Goal: Task Accomplishment & Management: Use online tool/utility

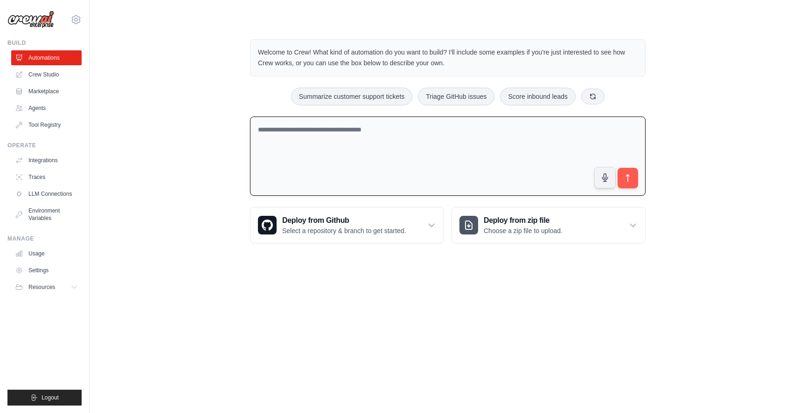
click at [365, 140] on textarea at bounding box center [447, 157] width 395 height 80
click at [353, 140] on textarea at bounding box center [447, 157] width 395 height 80
type textarea "**********"
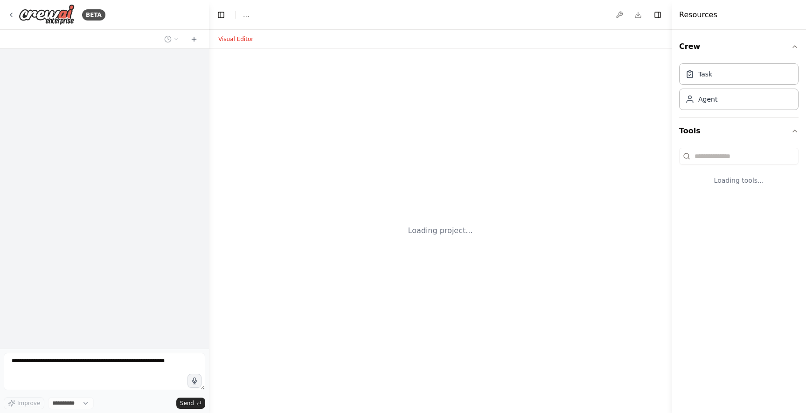
select select "****"
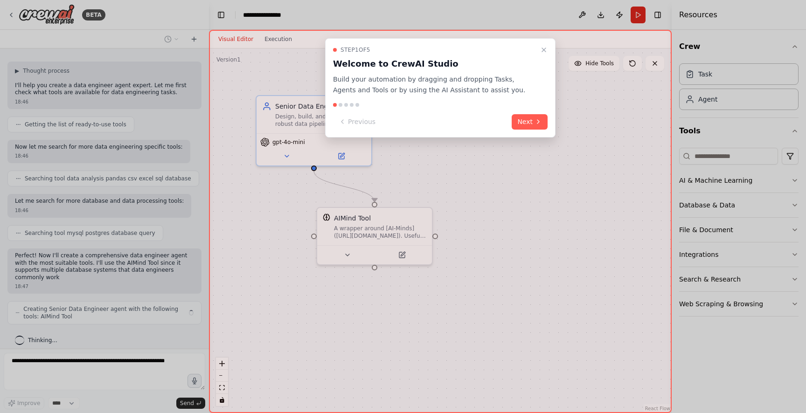
scroll to position [33, 0]
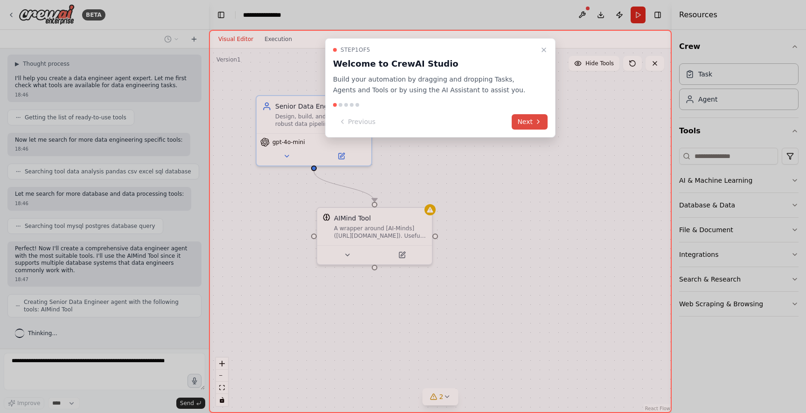
click at [519, 122] on button "Next" at bounding box center [530, 121] width 36 height 15
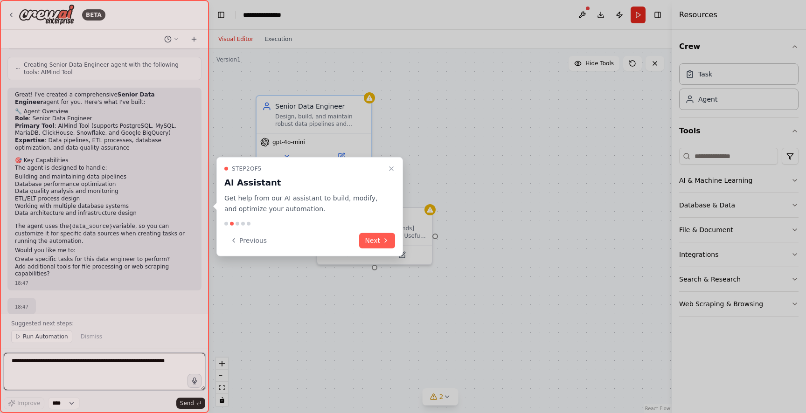
scroll to position [284, 0]
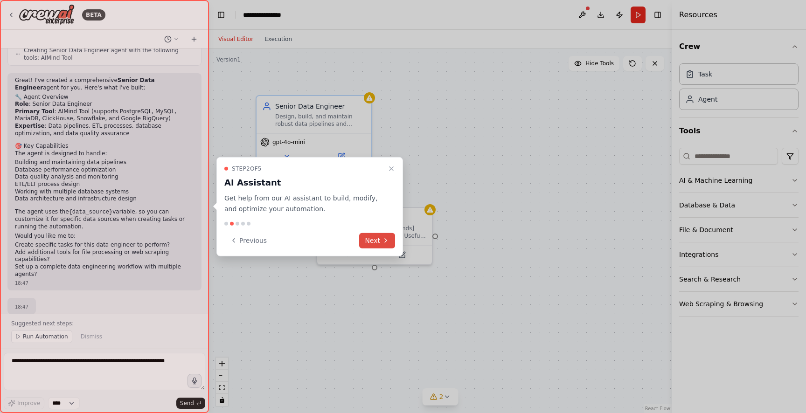
click at [372, 239] on button "Next" at bounding box center [377, 240] width 36 height 15
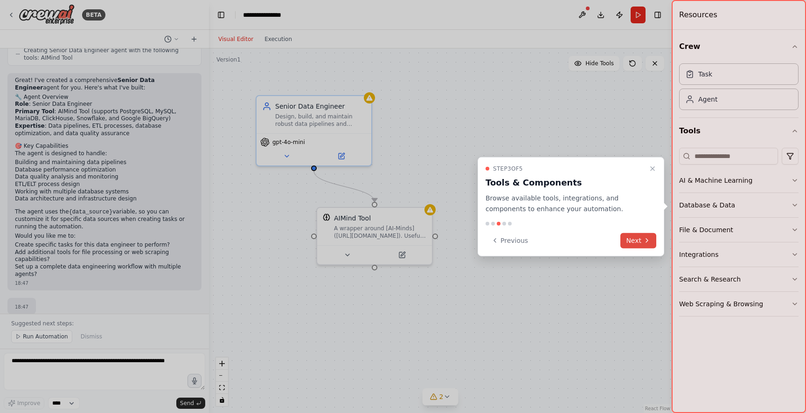
click at [638, 239] on button "Next" at bounding box center [638, 240] width 36 height 15
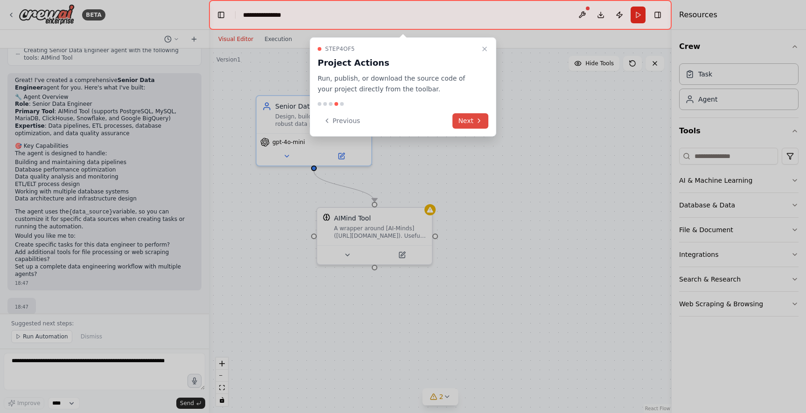
click at [476, 125] on button "Next" at bounding box center [470, 120] width 36 height 15
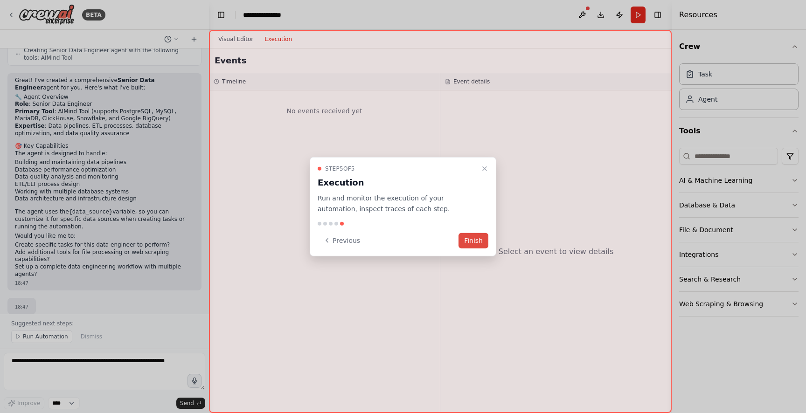
click at [472, 239] on button "Finish" at bounding box center [473, 240] width 30 height 15
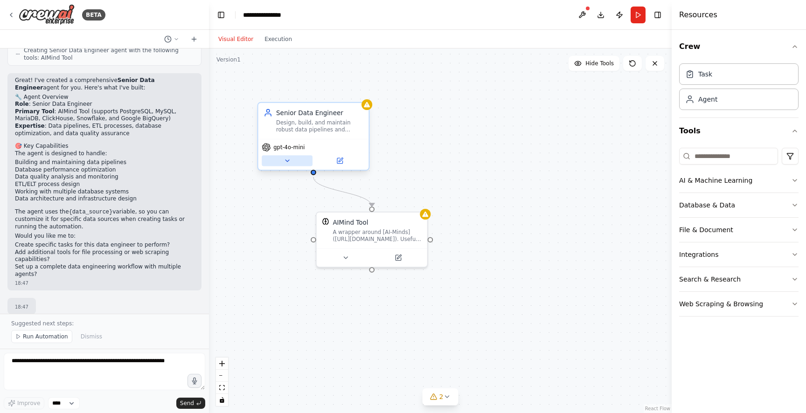
click at [291, 165] on button at bounding box center [287, 160] width 51 height 11
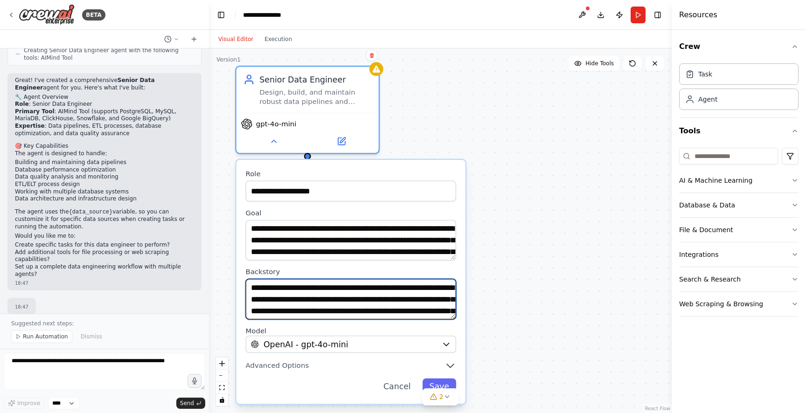
click at [392, 305] on textarea "**********" at bounding box center [351, 299] width 210 height 41
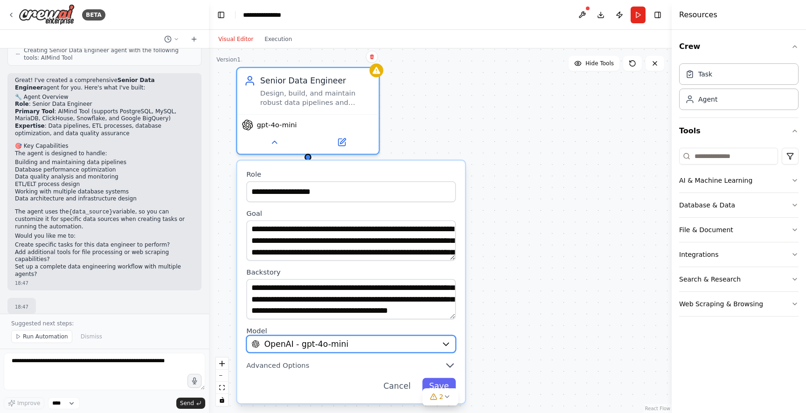
click at [402, 344] on div "OpenAI - gpt-4o-mini" at bounding box center [343, 345] width 185 height 12
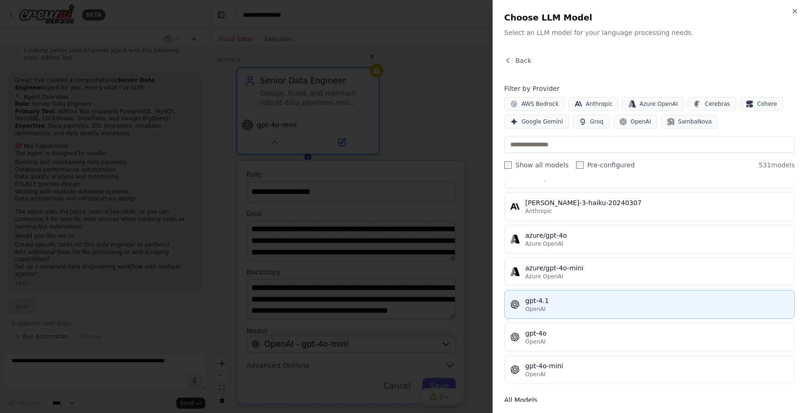
scroll to position [0, 0]
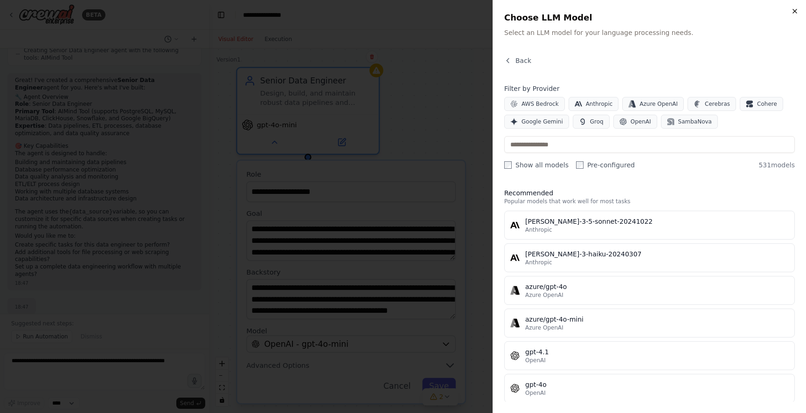
click at [797, 13] on icon "button" at bounding box center [794, 10] width 7 height 7
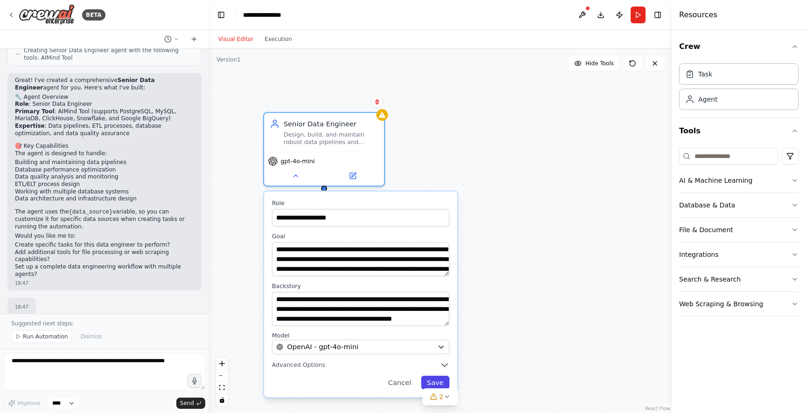
click at [437, 382] on button "Save" at bounding box center [435, 383] width 28 height 14
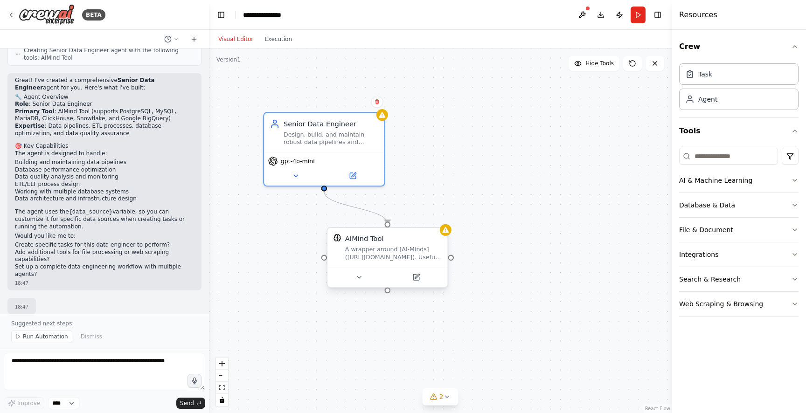
click at [406, 244] on div "AIMind Tool A wrapper around [AI-Minds]([URL][DOMAIN_NAME]). Useful for when yo…" at bounding box center [393, 248] width 97 height 28
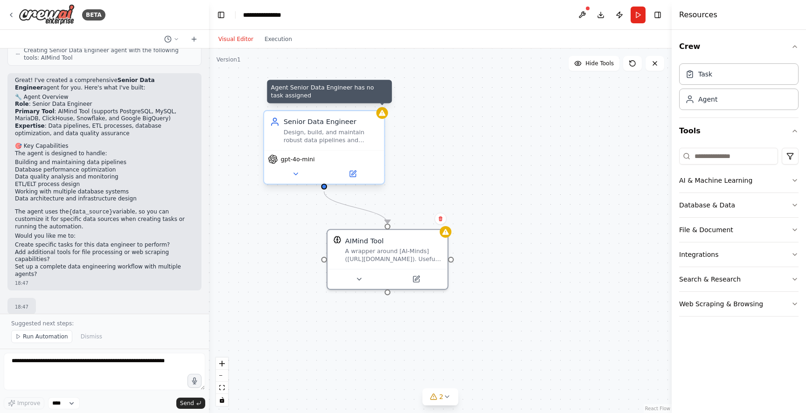
click at [383, 115] on icon at bounding box center [382, 113] width 7 height 6
click at [385, 118] on div at bounding box center [382, 113] width 12 height 12
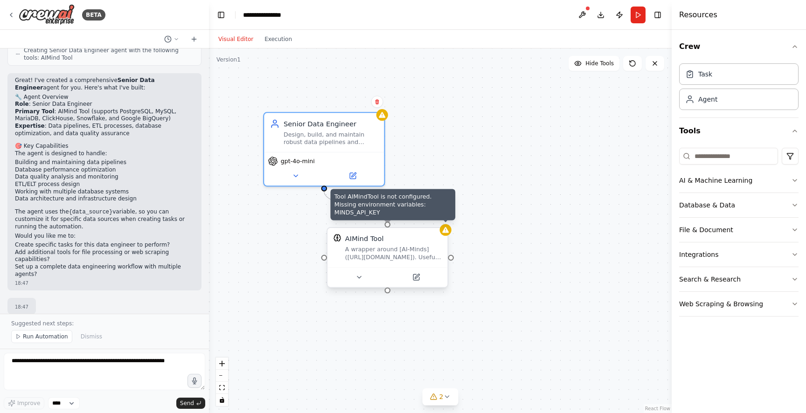
click at [447, 235] on div at bounding box center [446, 230] width 12 height 12
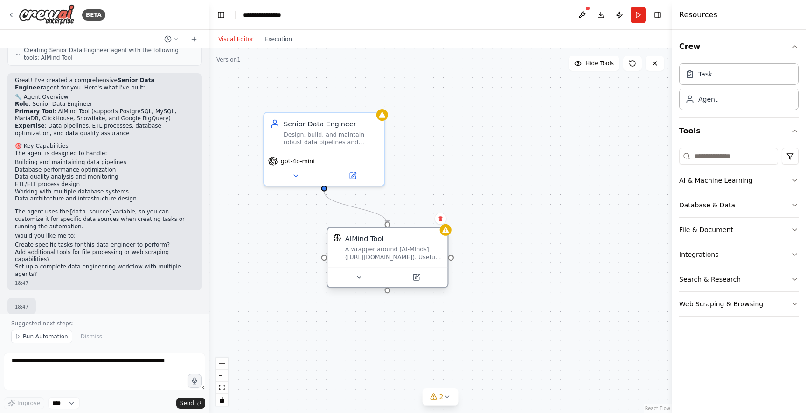
click at [414, 248] on div "A wrapper around [AI-Minds]([URL][DOMAIN_NAME]). Useful for when you need answe…" at bounding box center [393, 253] width 97 height 15
click at [421, 280] on button at bounding box center [415, 277] width 55 height 12
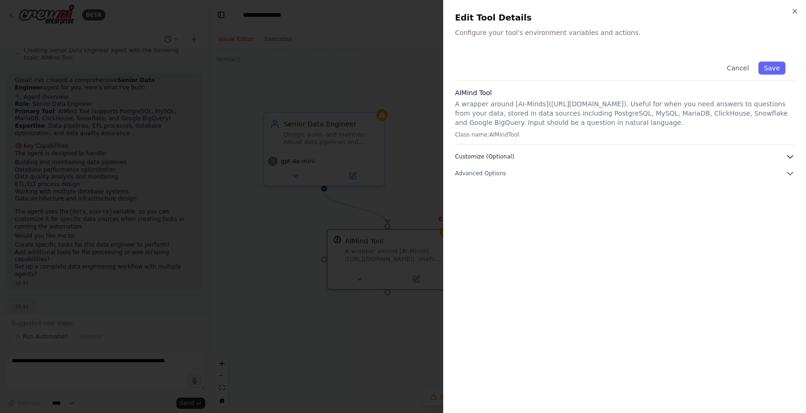
click at [536, 158] on button "Customize (Optional)" at bounding box center [625, 156] width 340 height 9
click at [512, 239] on button "Advanced Options" at bounding box center [625, 238] width 340 height 9
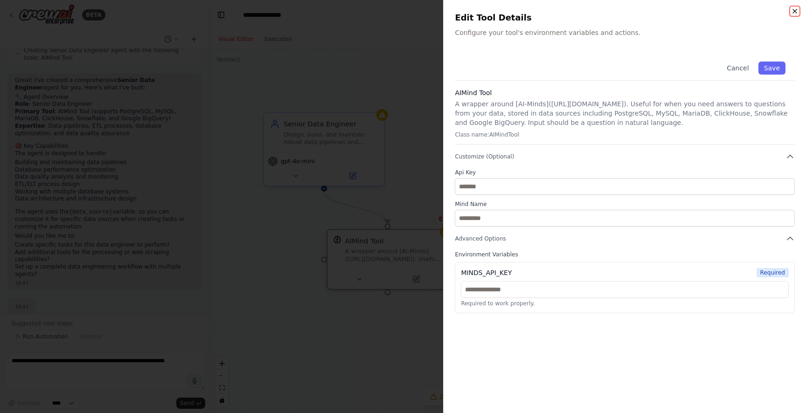
click at [797, 13] on icon "button" at bounding box center [795, 11] width 4 height 4
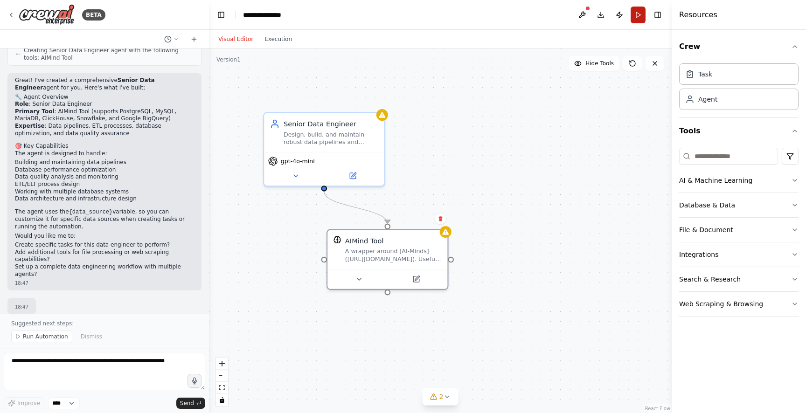
click at [639, 12] on button "Run" at bounding box center [638, 15] width 15 height 17
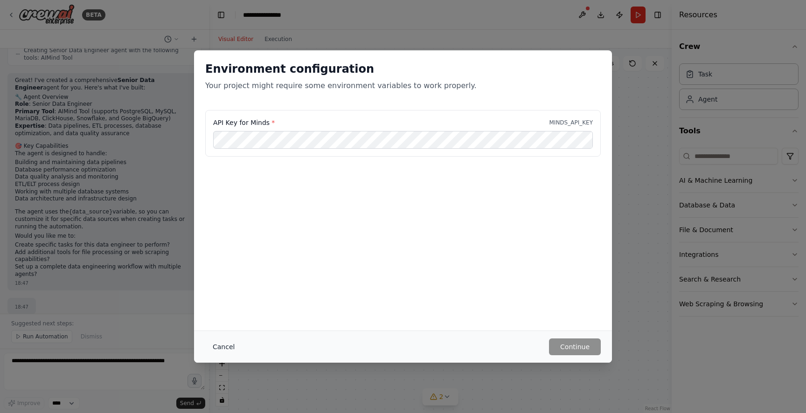
click at [226, 350] on button "Cancel" at bounding box center [223, 347] width 37 height 17
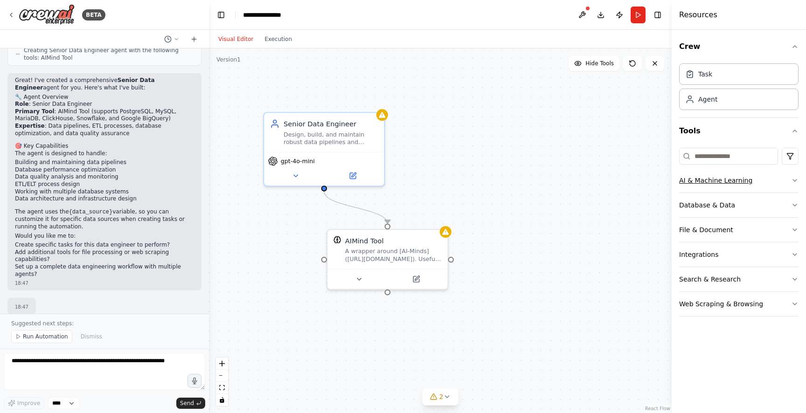
click at [777, 181] on button "AI & Machine Learning" at bounding box center [738, 180] width 119 height 24
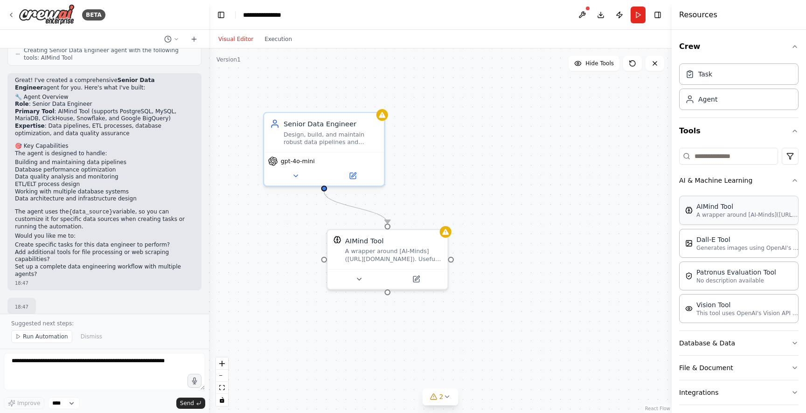
click at [774, 221] on div "AIMind Tool A wrapper around [AI-Minds]([URL][DOMAIN_NAME]). Useful for when yo…" at bounding box center [738, 210] width 119 height 29
click at [760, 222] on div "AIMind Tool A wrapper around [AI-Minds]([URL][DOMAIN_NAME]). Useful for when yo…" at bounding box center [738, 210] width 119 height 29
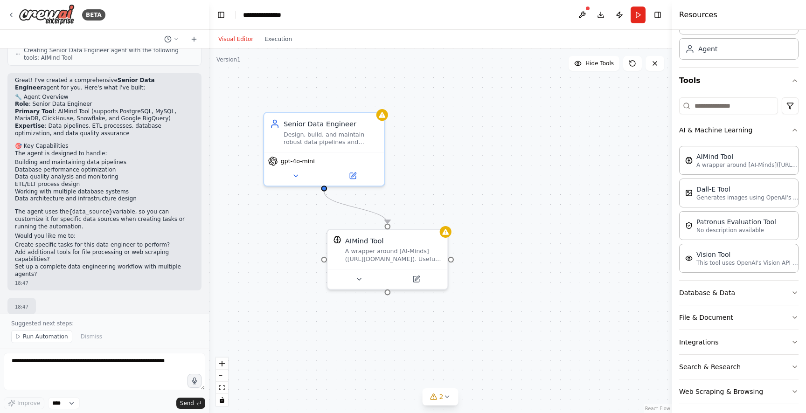
scroll to position [56, 0]
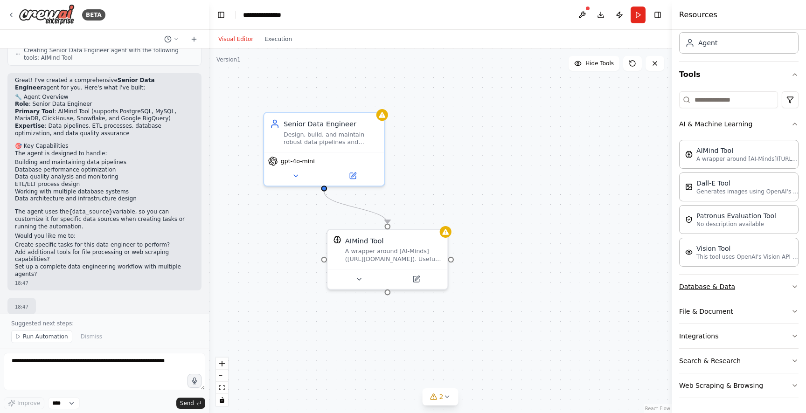
click at [764, 289] on button "Database & Data" at bounding box center [738, 287] width 119 height 24
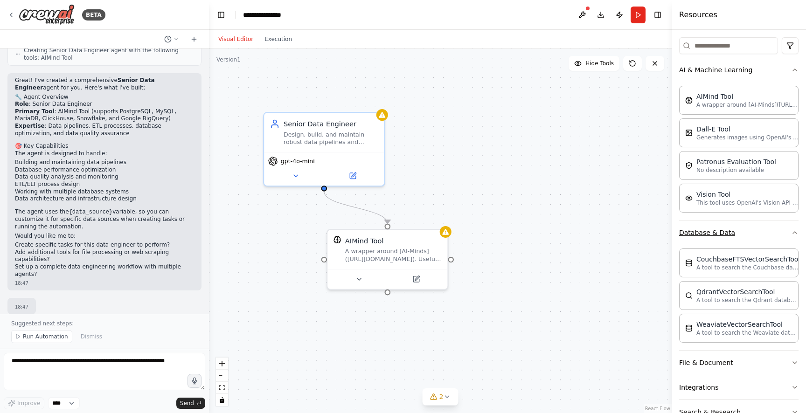
scroll to position [162, 0]
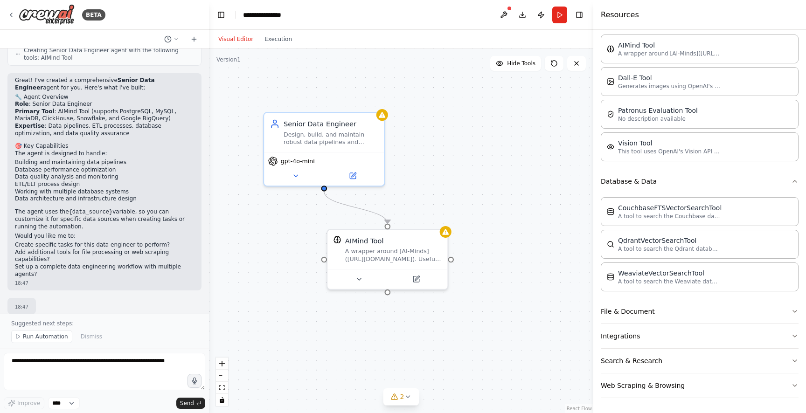
drag, startPoint x: 672, startPoint y: 221, endPoint x: 593, endPoint y: 218, distance: 79.3
click at [593, 218] on div at bounding box center [595, 206] width 4 height 413
click at [692, 312] on button "File & Document" at bounding box center [700, 311] width 198 height 24
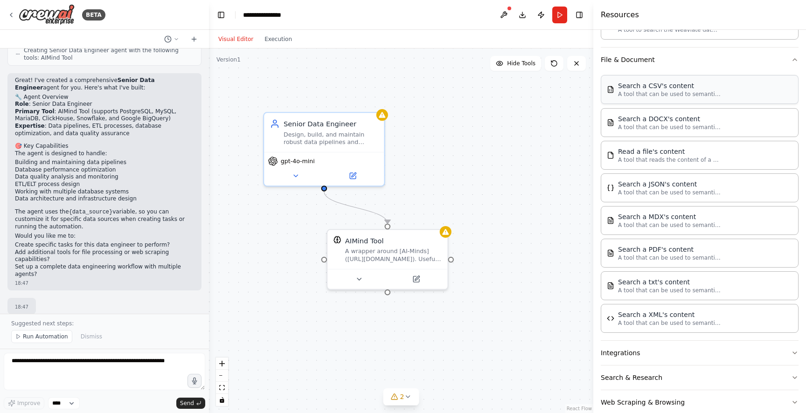
scroll to position [430, 0]
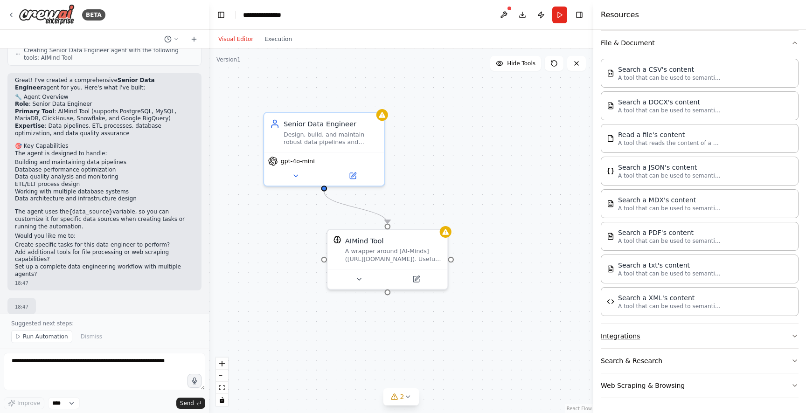
click at [715, 332] on button "Integrations" at bounding box center [700, 336] width 198 height 24
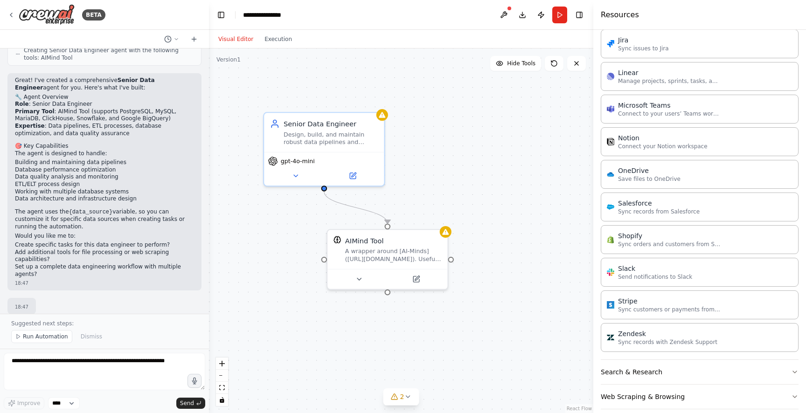
scroll to position [1091, 0]
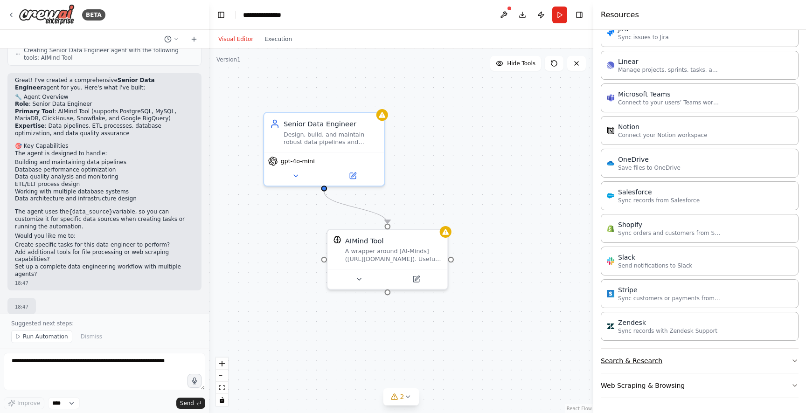
click at [695, 359] on button "Search & Research" at bounding box center [700, 361] width 198 height 24
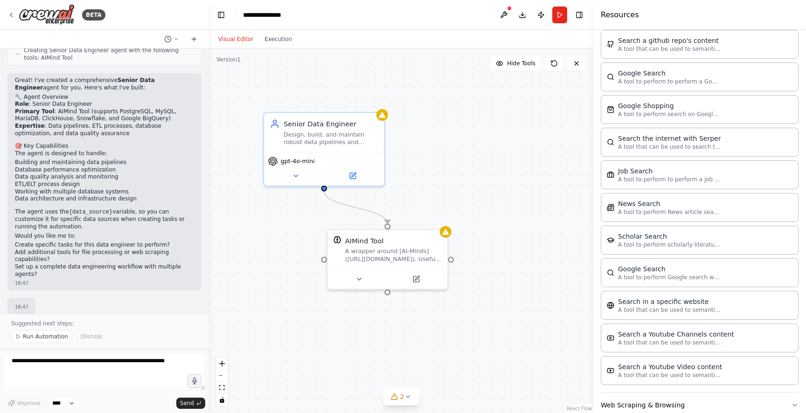
scroll to position [1555, 0]
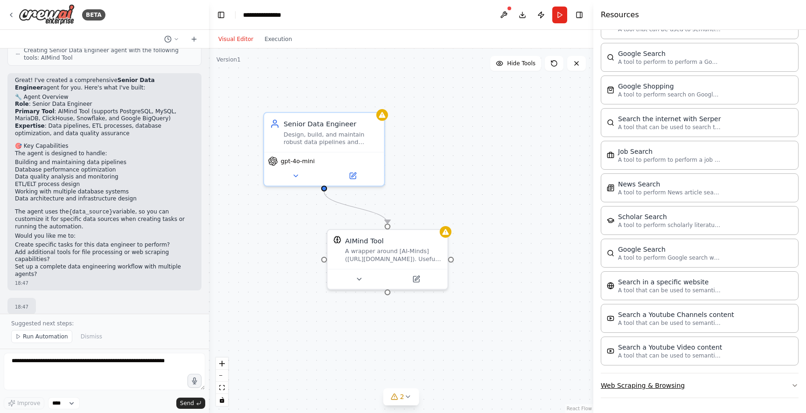
click at [703, 384] on button "Web Scraping & Browsing" at bounding box center [700, 386] width 198 height 24
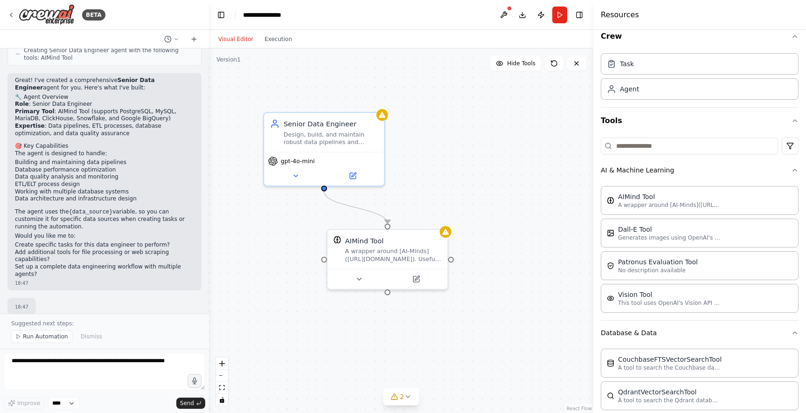
scroll to position [0, 0]
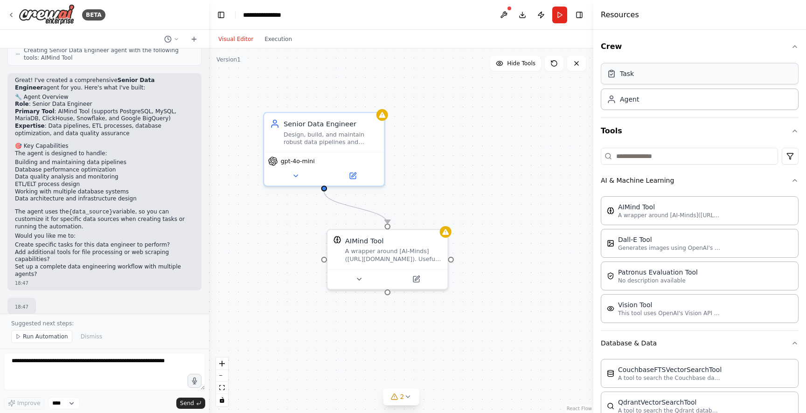
click at [639, 78] on div "Task" at bounding box center [700, 73] width 198 height 21
drag, startPoint x: 545, startPoint y: 194, endPoint x: 494, endPoint y: 144, distance: 70.9
click at [494, 144] on div "New Task Task description" at bounding box center [497, 146] width 95 height 18
click at [482, 140] on div "New Task" at bounding box center [497, 141] width 95 height 8
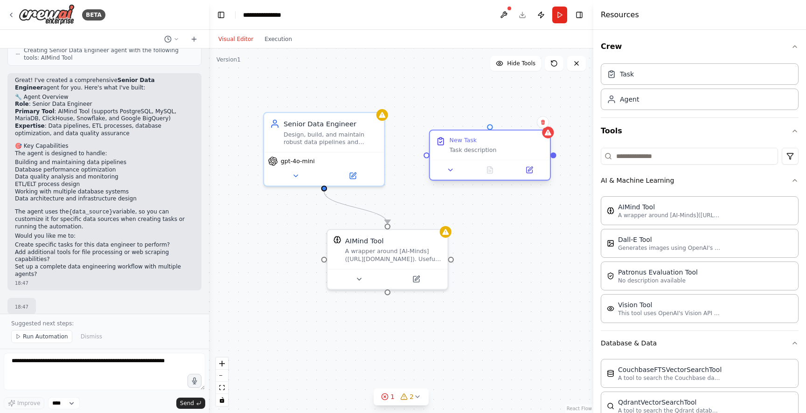
click at [455, 144] on div "New Task" at bounding box center [463, 141] width 27 height 8
click at [454, 172] on icon at bounding box center [451, 170] width 8 height 8
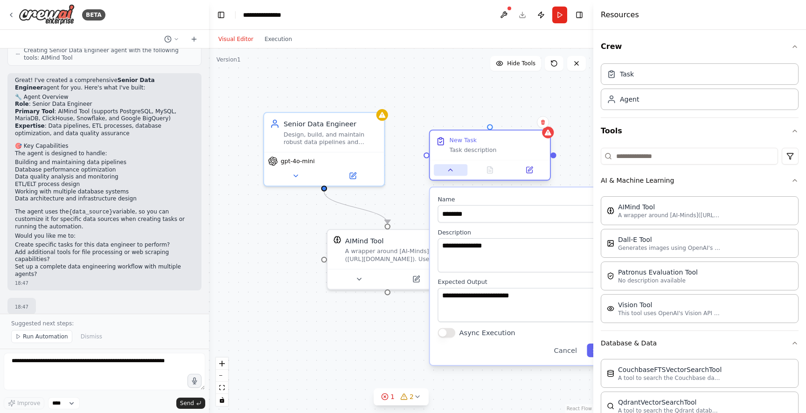
click at [454, 172] on icon at bounding box center [451, 170] width 8 height 8
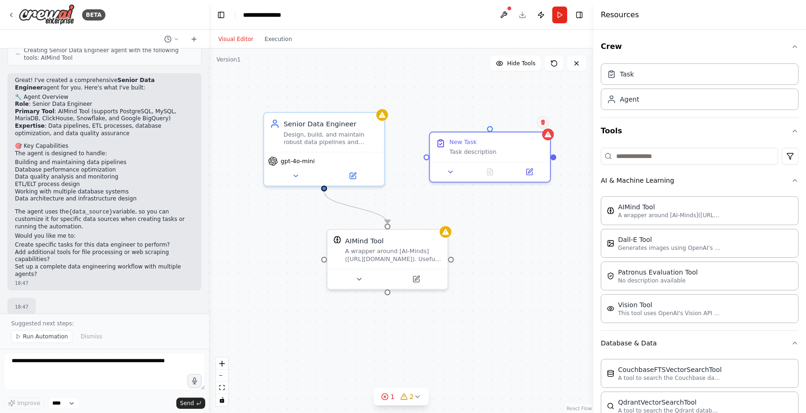
click at [541, 127] on button at bounding box center [543, 122] width 12 height 12
click at [507, 119] on button "Confirm" at bounding box center [516, 122] width 33 height 11
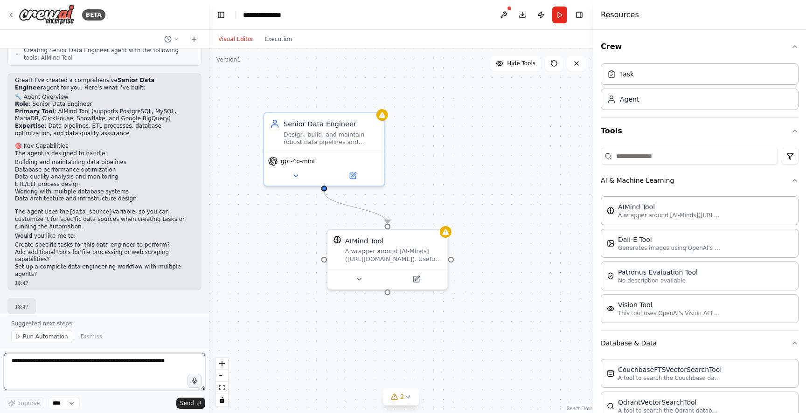
click at [78, 367] on textarea at bounding box center [104, 371] width 201 height 37
type textarea "**********"
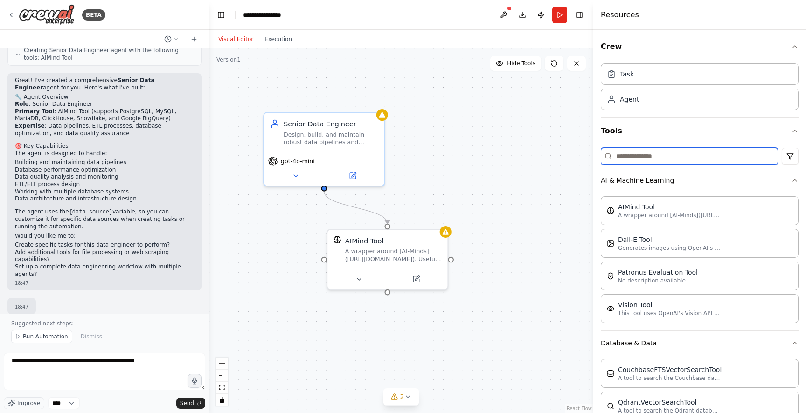
click at [705, 150] on input at bounding box center [689, 156] width 177 height 17
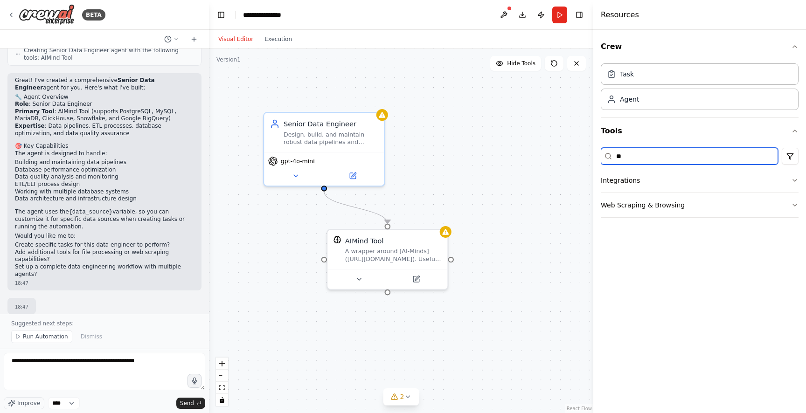
type input "*"
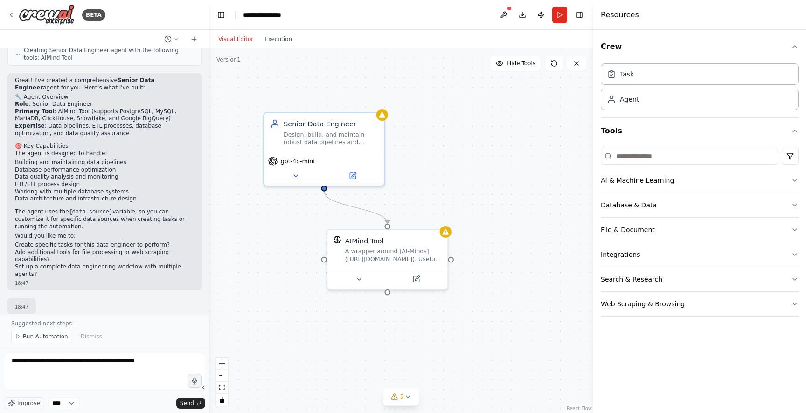
click at [720, 210] on button "Database & Data" at bounding box center [700, 205] width 198 height 24
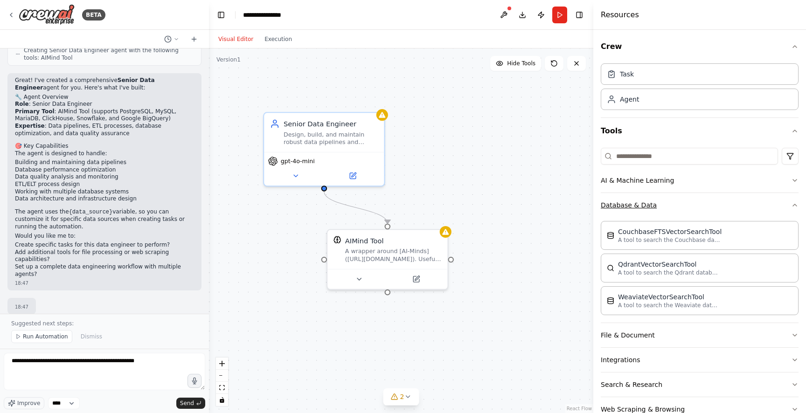
click at [720, 210] on button "Database & Data" at bounding box center [700, 205] width 198 height 24
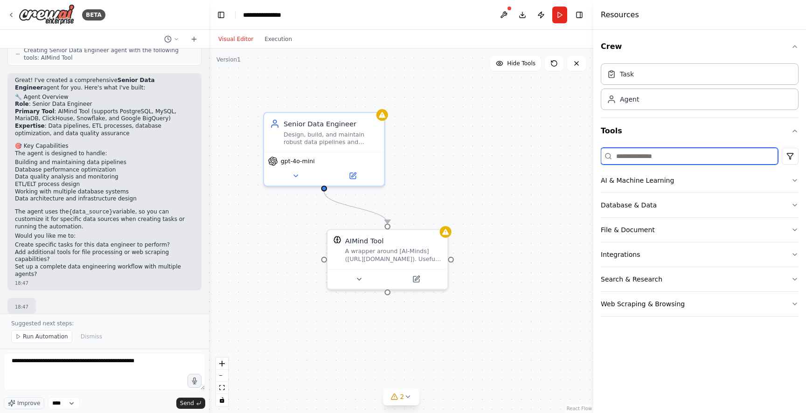
click at [658, 158] on input at bounding box center [689, 156] width 177 height 17
type input "*"
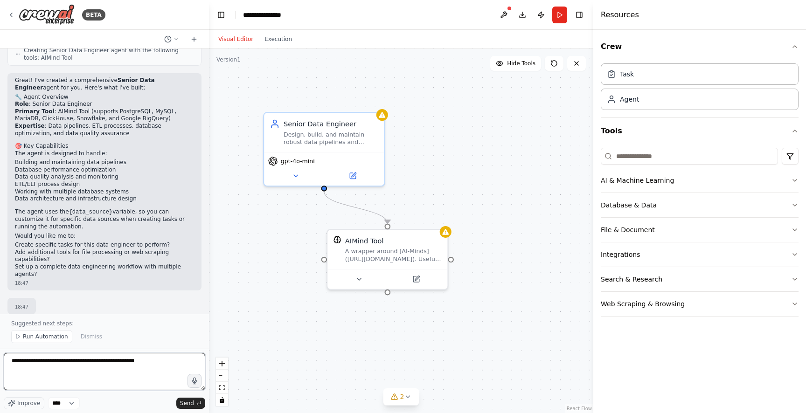
click at [167, 365] on textarea "**********" at bounding box center [104, 371] width 201 height 37
type textarea "**********"
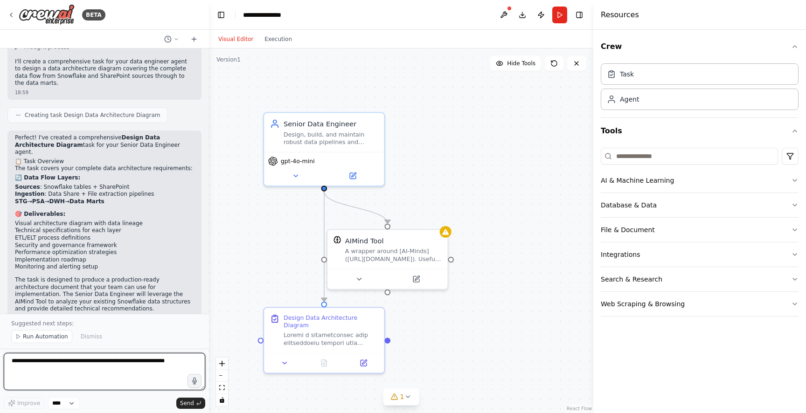
scroll to position [657, 0]
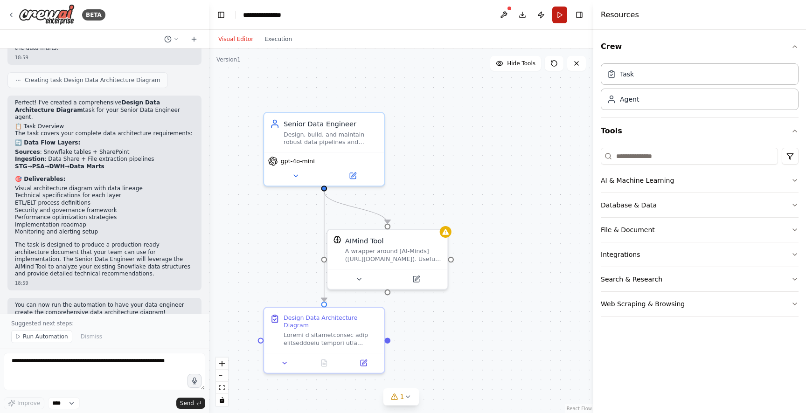
click at [564, 17] on button "Run" at bounding box center [559, 15] width 15 height 17
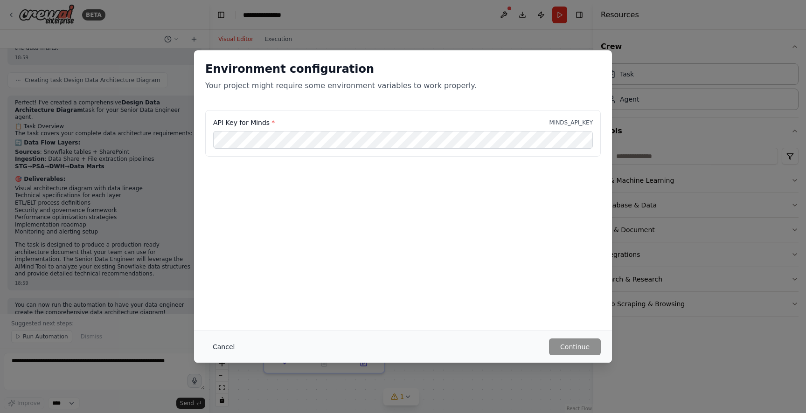
click at [215, 348] on button "Cancel" at bounding box center [223, 347] width 37 height 17
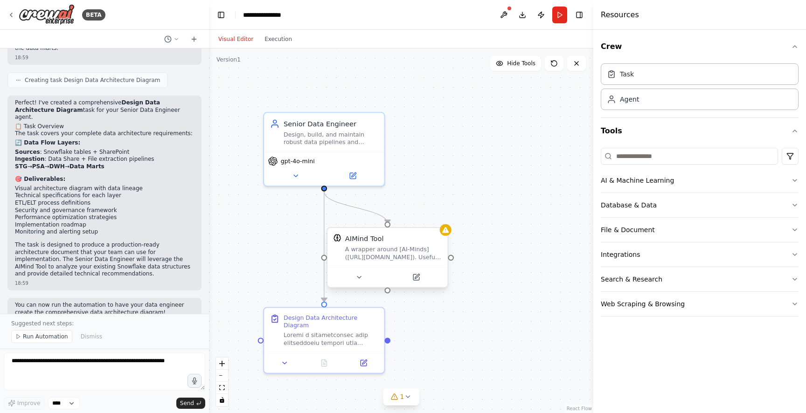
click at [389, 247] on div "A wrapper around [AI-Minds]([URL][DOMAIN_NAME]). Useful for when you need answe…" at bounding box center [393, 253] width 97 height 15
click at [440, 217] on icon at bounding box center [440, 218] width 4 height 5
click at [406, 221] on button "Confirm" at bounding box center [413, 218] width 33 height 11
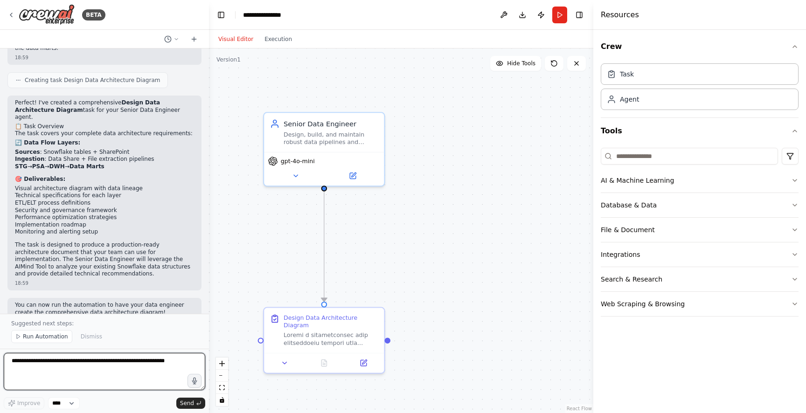
click at [95, 366] on textarea at bounding box center [104, 371] width 201 height 37
click at [132, 361] on textarea "**********" at bounding box center [104, 371] width 201 height 37
type textarea "**********"
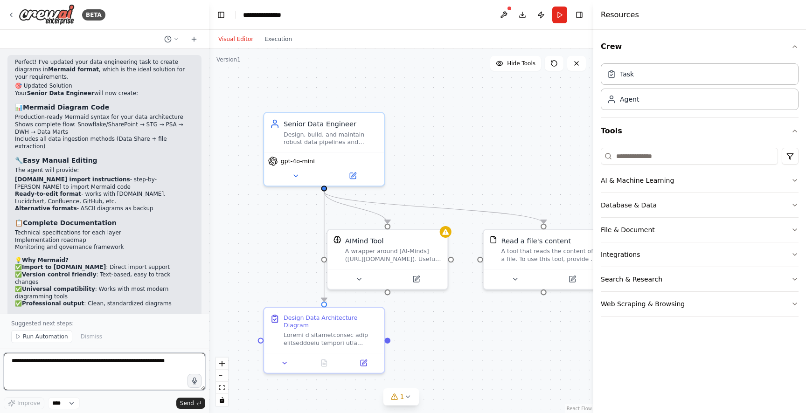
scroll to position [1554, 0]
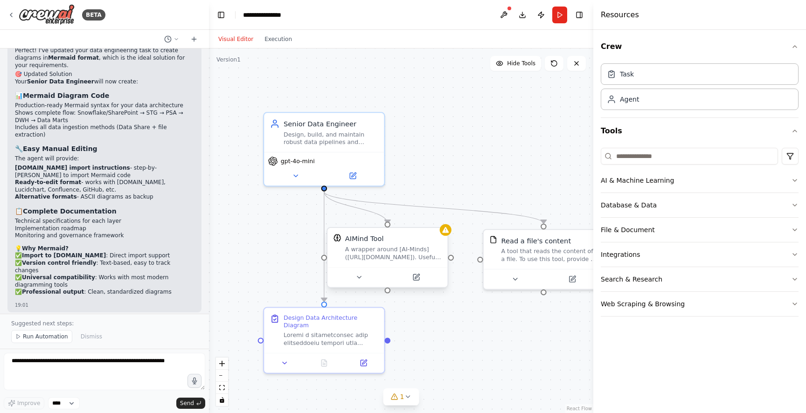
click at [428, 241] on div "AIMind Tool" at bounding box center [393, 239] width 97 height 10
click at [439, 222] on icon at bounding box center [440, 219] width 6 height 6
click at [414, 219] on button "Confirm" at bounding box center [413, 218] width 33 height 11
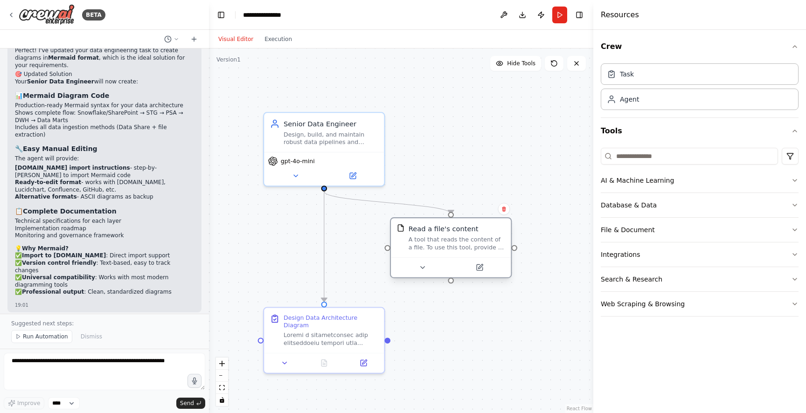
drag, startPoint x: 550, startPoint y: 253, endPoint x: 459, endPoint y: 245, distance: 91.3
click at [459, 245] on div "A tool that reads the content of a file. To use this tool, provide a 'file_path…" at bounding box center [457, 243] width 97 height 15
click at [468, 246] on div "A tool that reads the content of a file. To use this tool, provide a 'file_path…" at bounding box center [457, 243] width 97 height 15
click at [427, 239] on div "A tool that reads the content of a file. To use this tool, provide a 'file_path…" at bounding box center [457, 243] width 97 height 15
click at [477, 269] on icon at bounding box center [480, 268] width 6 height 6
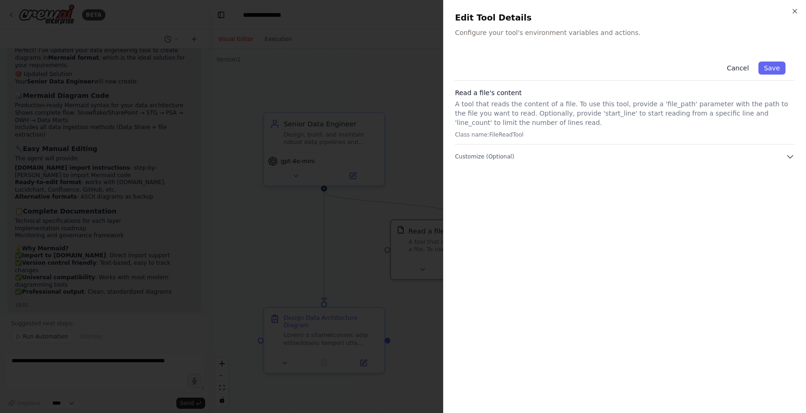
click at [739, 66] on button "Cancel" at bounding box center [737, 68] width 33 height 13
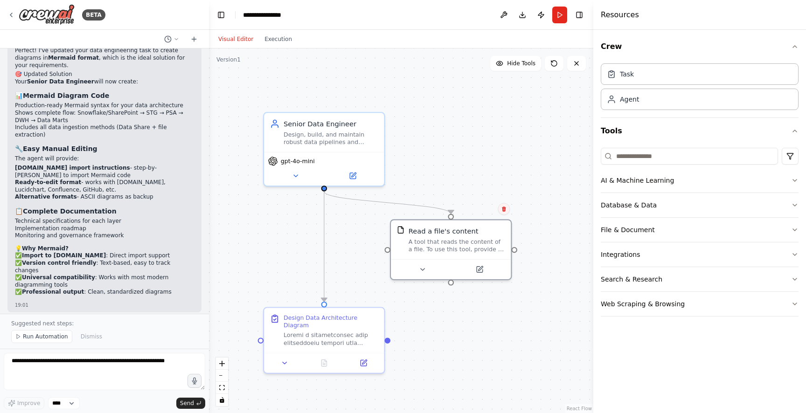
click at [505, 209] on icon at bounding box center [504, 209] width 6 height 6
click at [477, 209] on button "Confirm" at bounding box center [477, 208] width 33 height 11
click at [564, 14] on button "Run" at bounding box center [559, 15] width 15 height 17
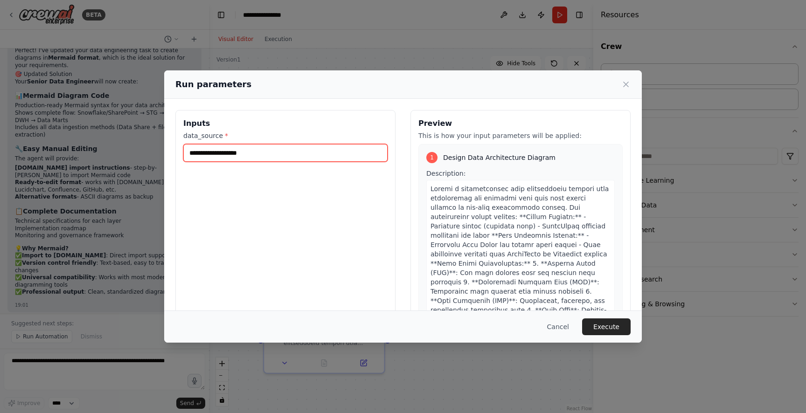
click at [261, 147] on input "data_source *" at bounding box center [285, 153] width 204 height 18
type input "**********"
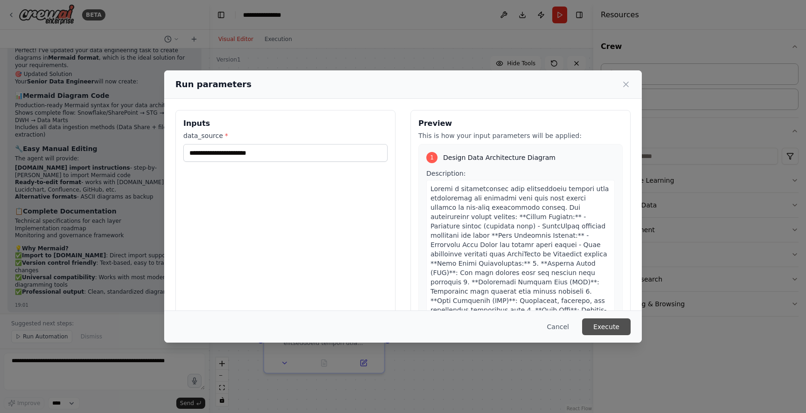
click at [614, 328] on button "Execute" at bounding box center [606, 327] width 49 height 17
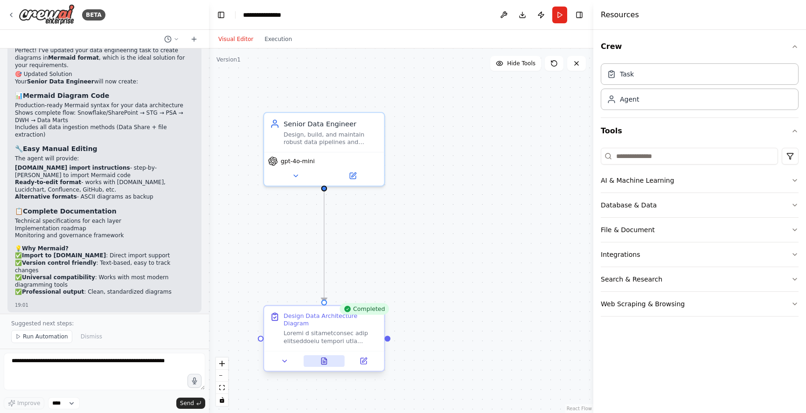
click at [328, 365] on button at bounding box center [325, 361] width 42 height 12
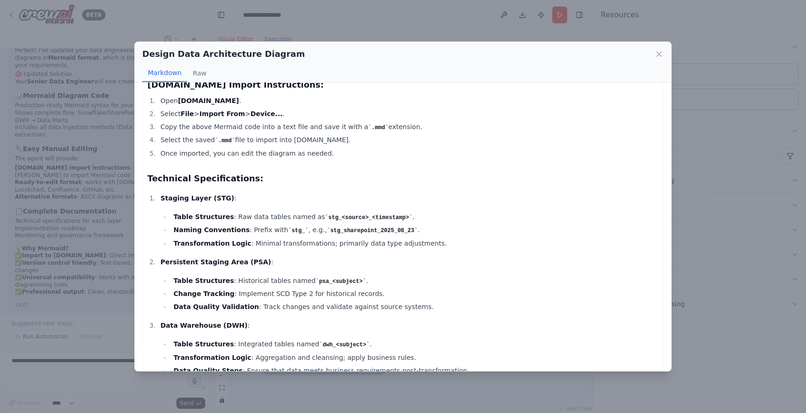
scroll to position [426, 0]
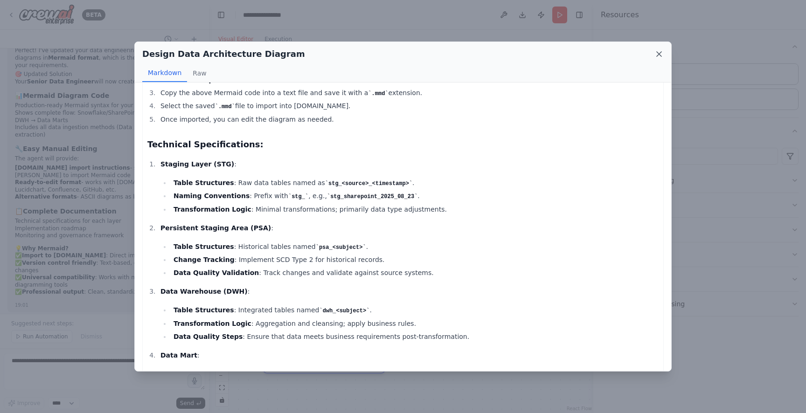
click at [657, 55] on icon at bounding box center [658, 53] width 9 height 9
